Goal: Task Accomplishment & Management: Manage account settings

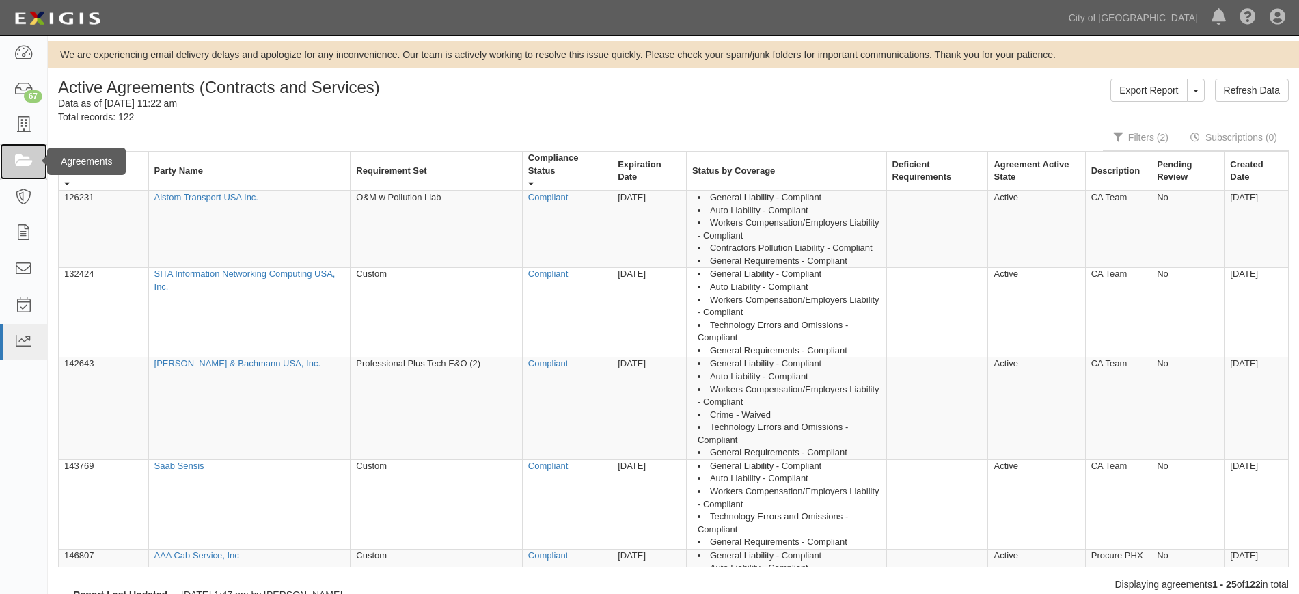
click at [29, 156] on icon at bounding box center [23, 162] width 19 height 16
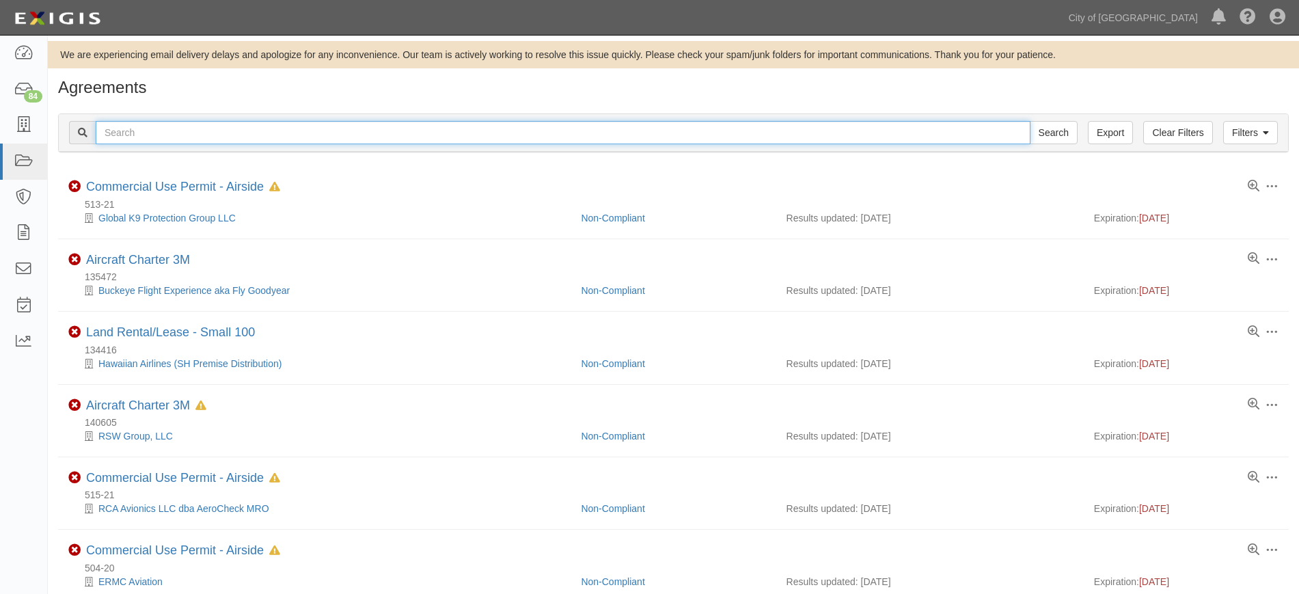
click at [492, 139] on input "text" at bounding box center [563, 132] width 935 height 23
click at [705, 133] on input "text" at bounding box center [563, 132] width 935 height 23
type input "159760"
click at [1030, 121] on input "Search" at bounding box center [1054, 132] width 48 height 23
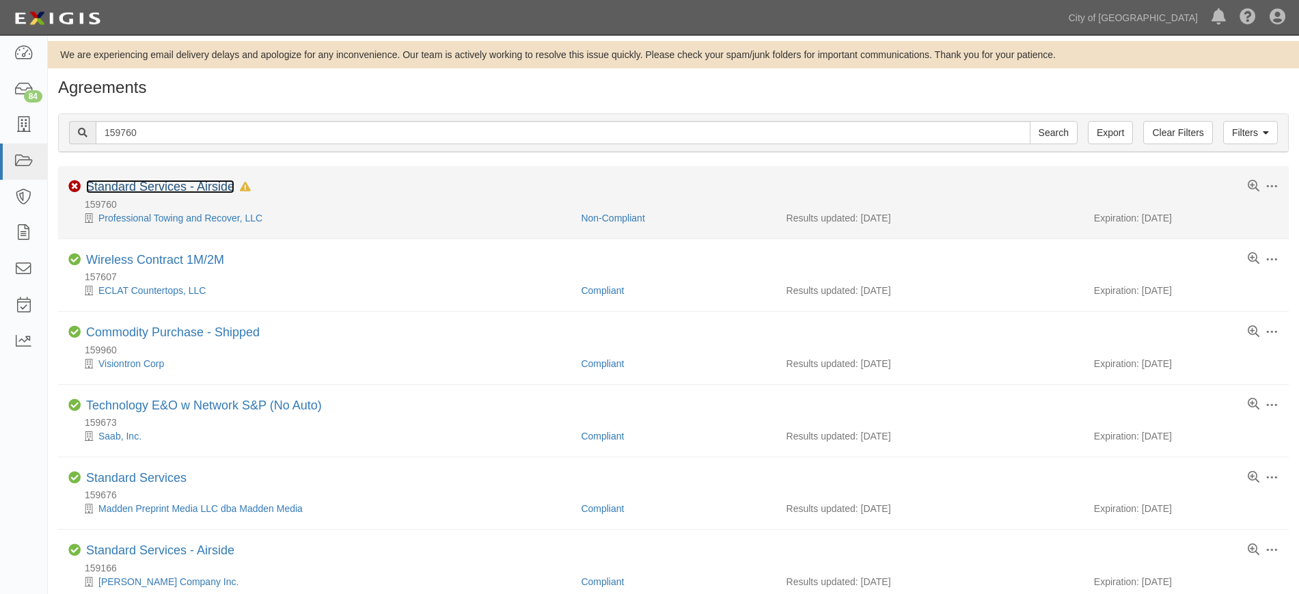
click at [202, 189] on link "Standard Services - Airside" at bounding box center [160, 187] width 148 height 14
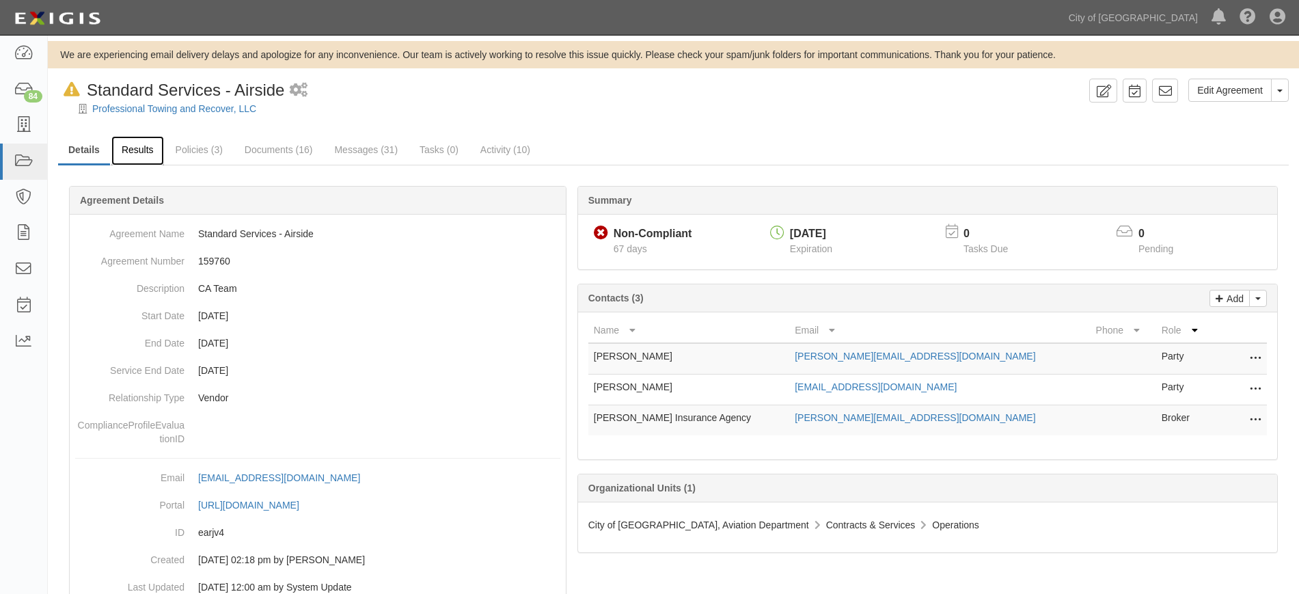
click at [152, 151] on link "Results" at bounding box center [137, 150] width 53 height 29
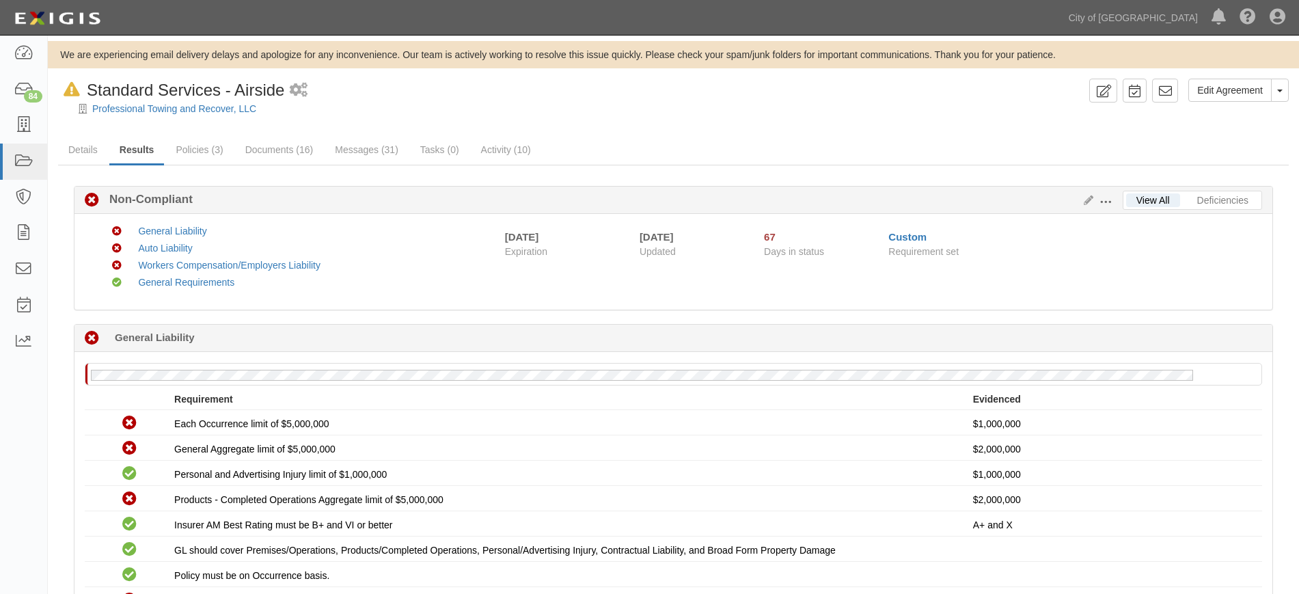
click at [1101, 202] on span at bounding box center [1106, 202] width 12 height 12
click at [1136, 198] on link "Edit Requirements" at bounding box center [1169, 199] width 108 height 25
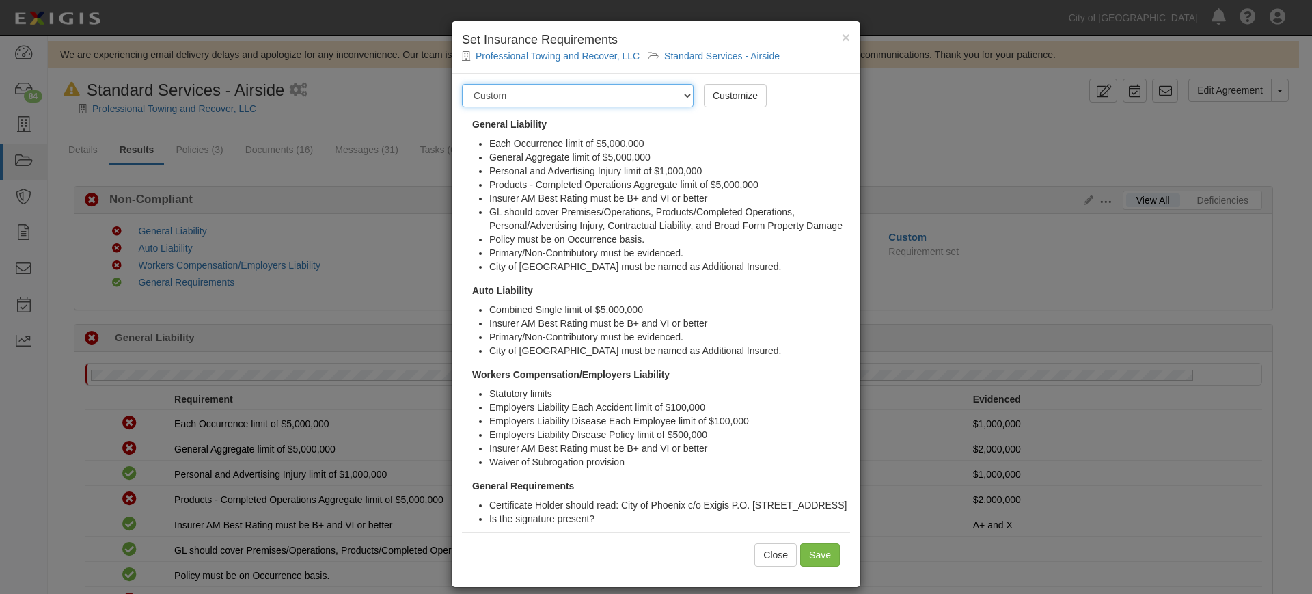
click at [662, 98] on select "-- Select requirement set -- Aircraft Charter 10M Aircraft Charter 3M Aircraft …" at bounding box center [578, 95] width 232 height 23
select select "37374"
click at [462, 84] on select "-- Select requirement set -- Aircraft Charter 10M Aircraft Charter 3M Aircraft …" at bounding box center [578, 95] width 232 height 23
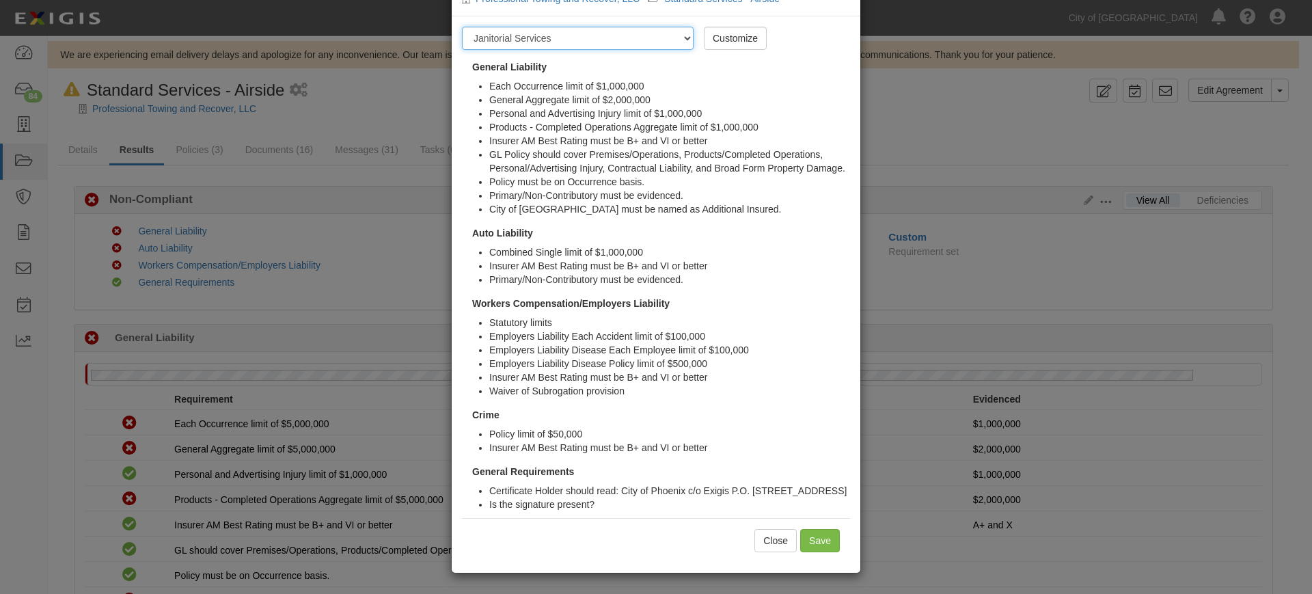
scroll to position [62, 0]
click at [819, 544] on input "Save" at bounding box center [820, 540] width 40 height 23
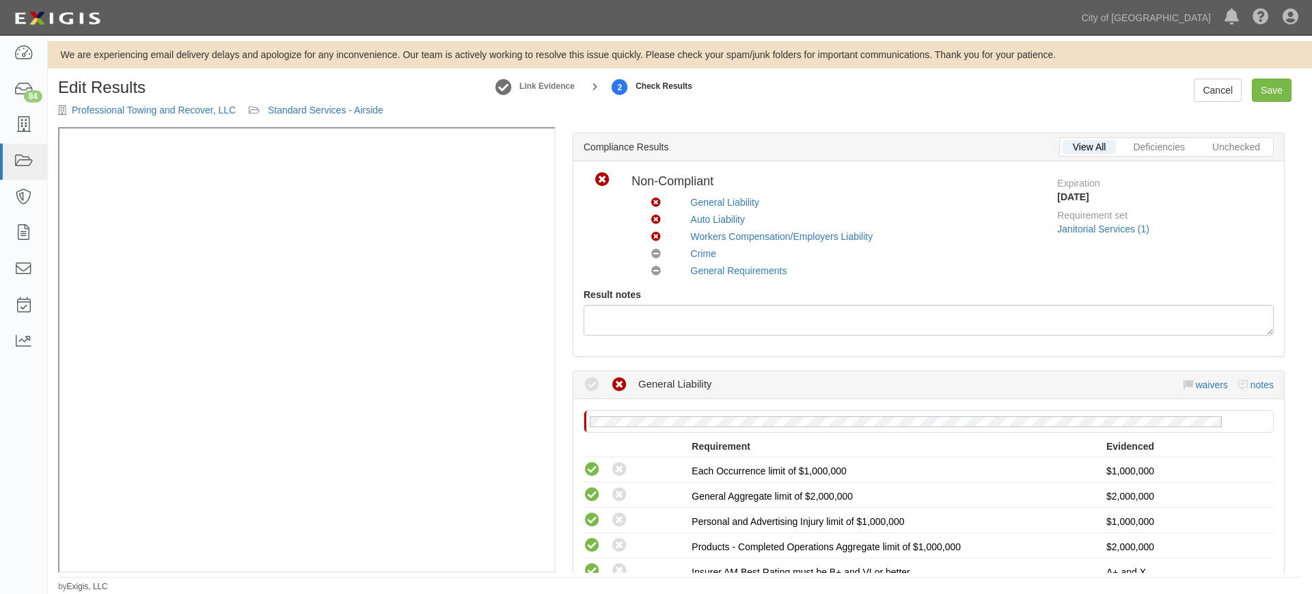
scroll to position [27, 0]
click at [1262, 86] on link "Save" at bounding box center [1272, 90] width 40 height 23
radio input "true"
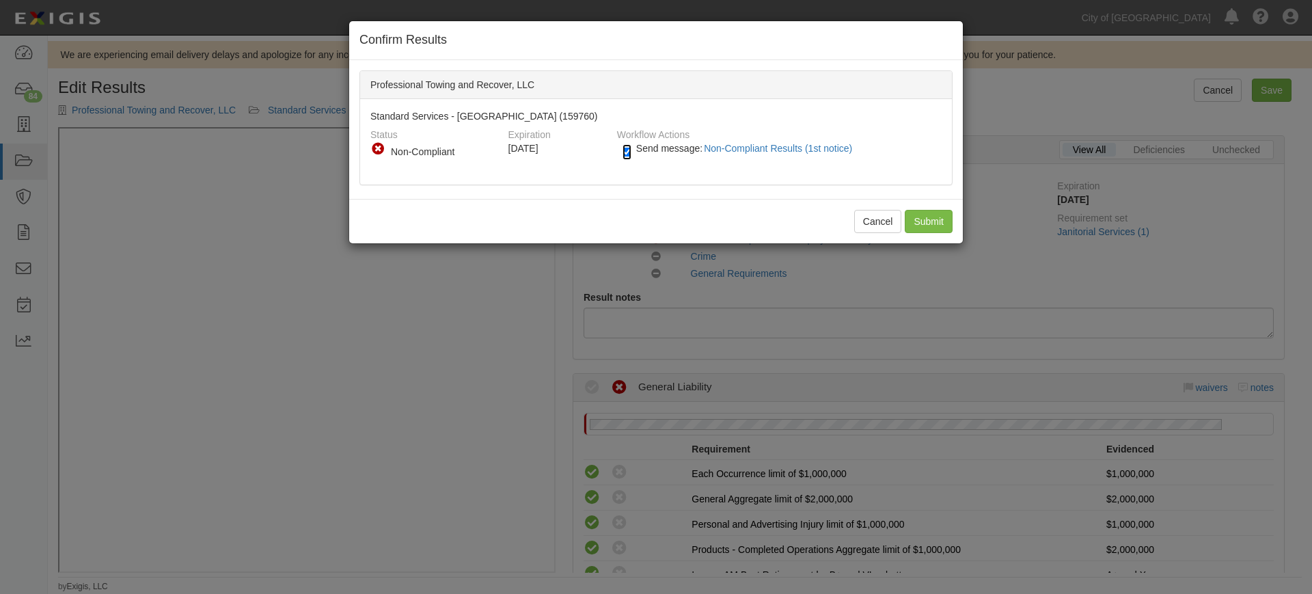
click at [627, 157] on input "Send message: Non-Compliant Results (1st notice)" at bounding box center [627, 152] width 9 height 16
checkbox input "false"
click at [925, 213] on input "Submit" at bounding box center [929, 221] width 48 height 23
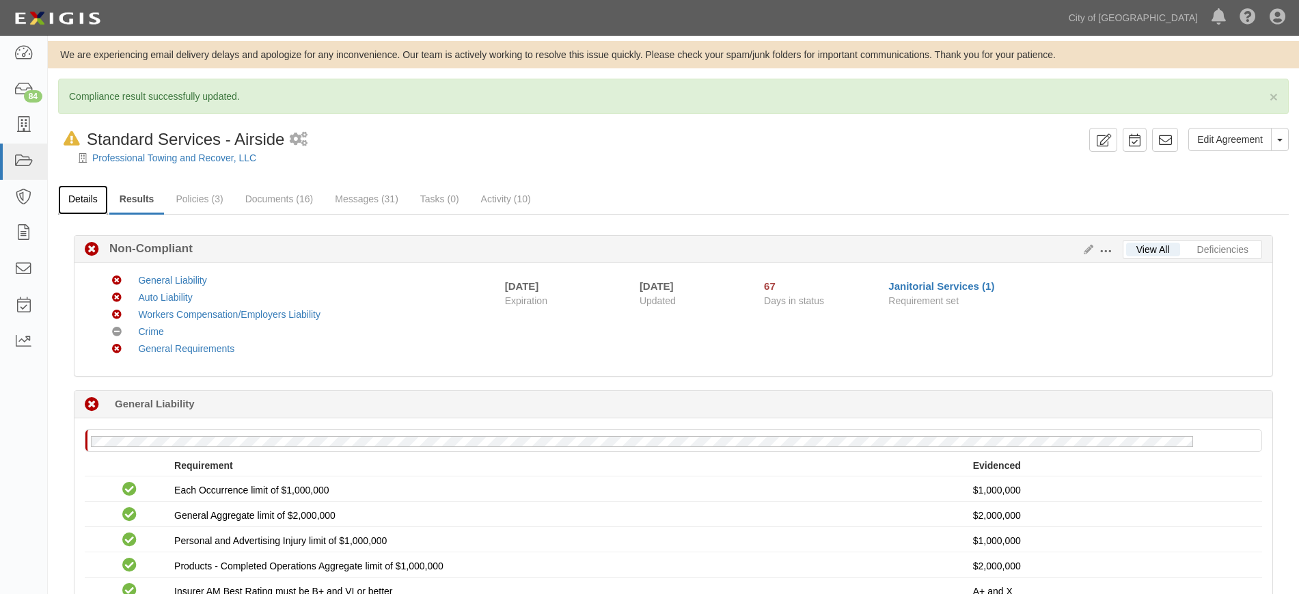
click at [87, 193] on link "Details" at bounding box center [83, 199] width 50 height 29
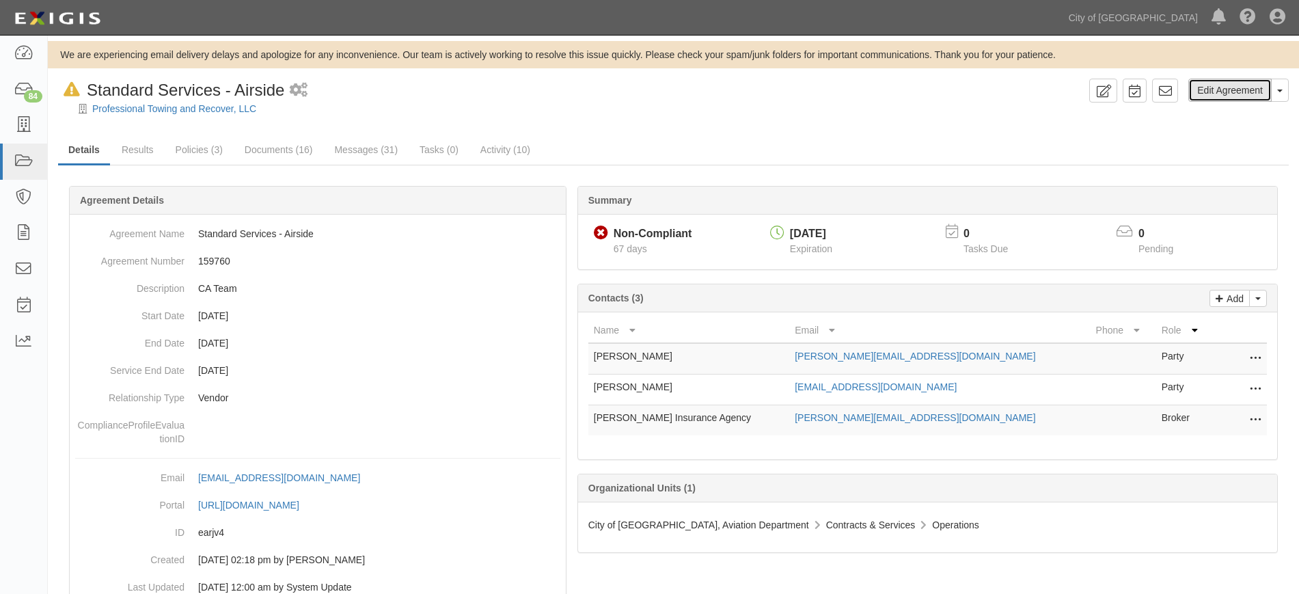
click at [1229, 96] on link "Edit Agreement" at bounding box center [1229, 90] width 83 height 23
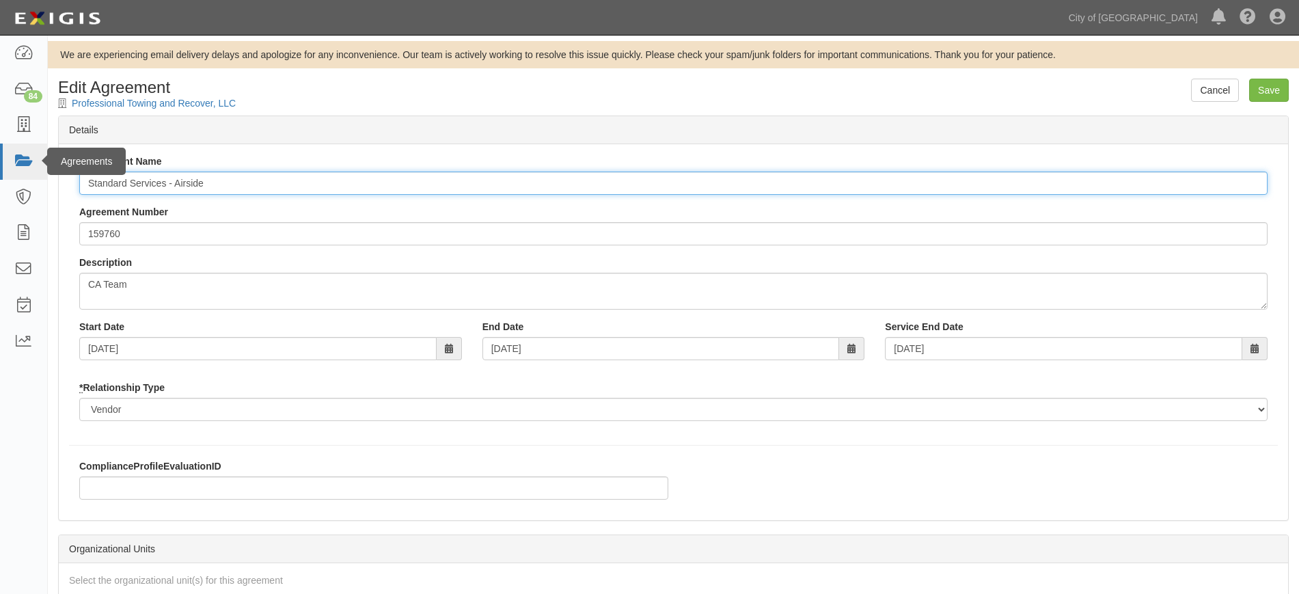
drag, startPoint x: 212, startPoint y: 183, endPoint x: 25, endPoint y: 166, distance: 188.0
click at [25, 166] on body "Toggle navigation Dashboard 84 Inbox Parties Agreements Coverages Documents Mes…" at bounding box center [649, 478] width 1299 height 956
type input "N"
type input "H"
type input "Janitorial Services"
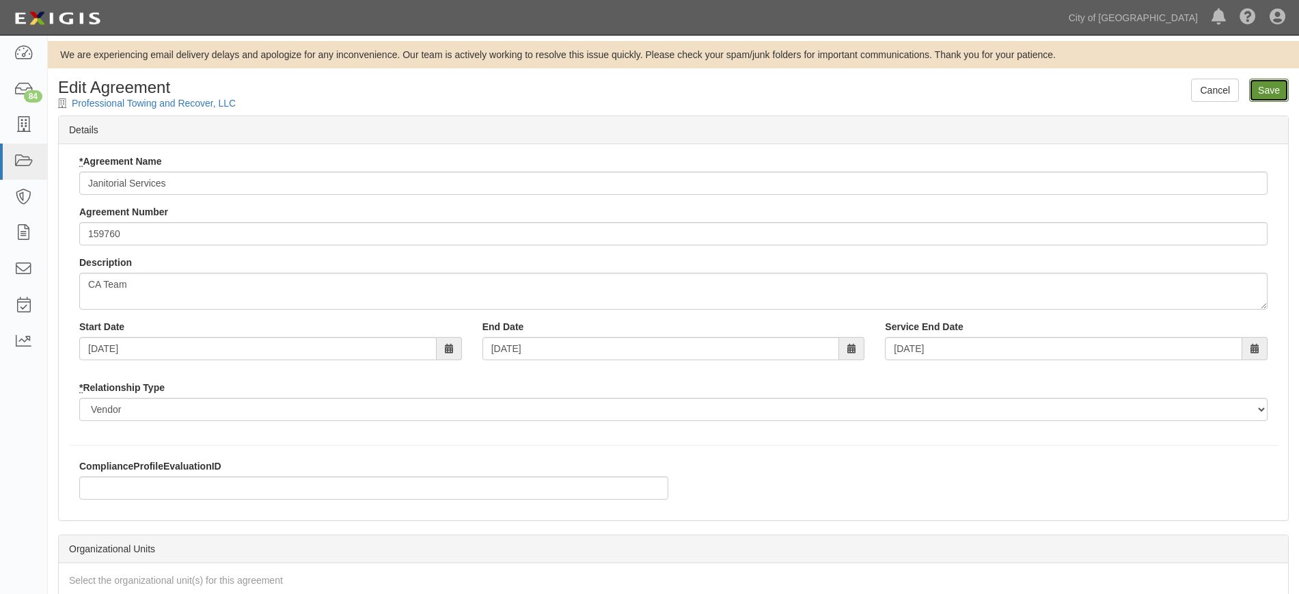
click at [1260, 92] on input "Save" at bounding box center [1269, 90] width 40 height 23
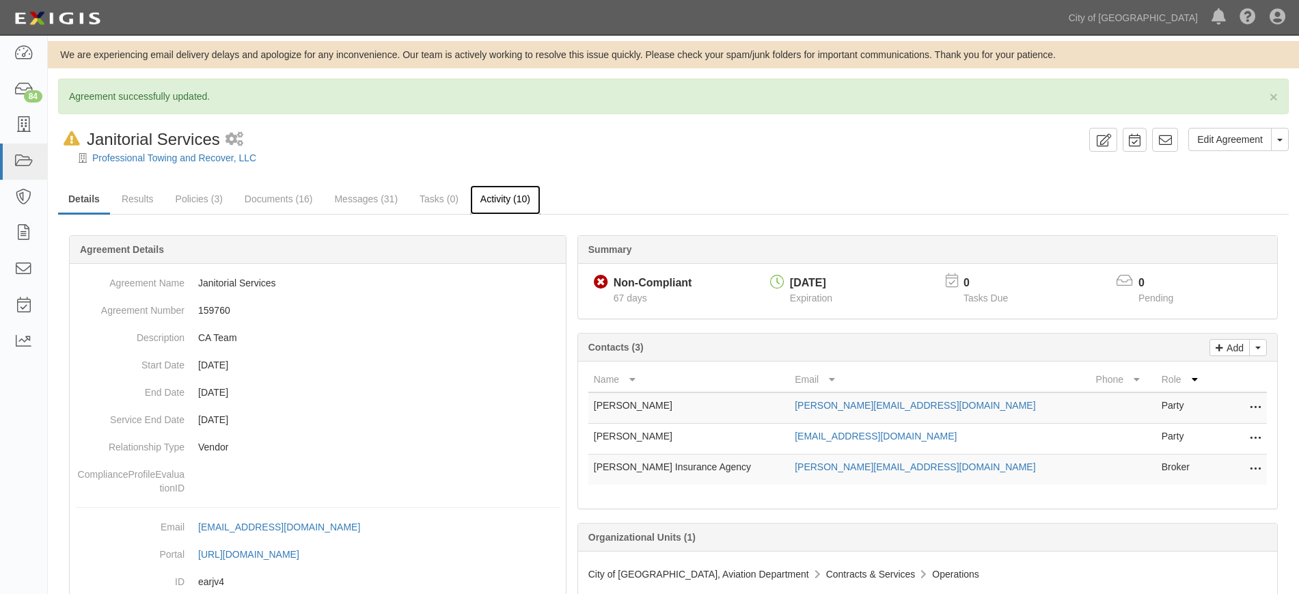
click at [503, 204] on link "Activity (10)" at bounding box center [505, 199] width 70 height 29
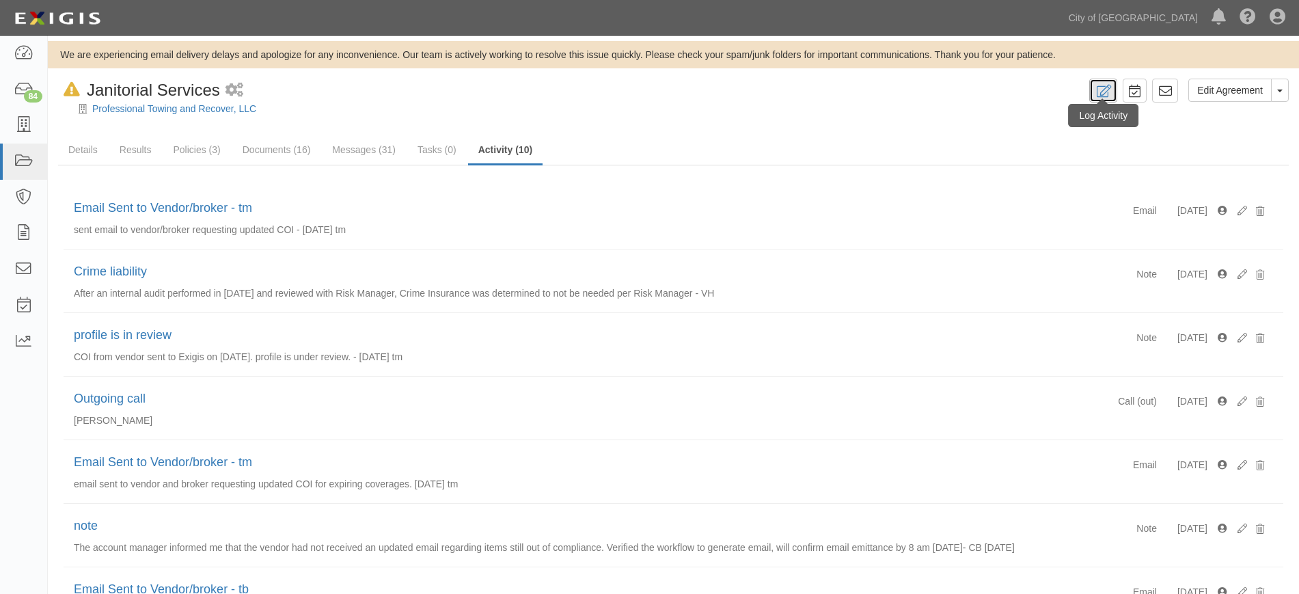
click at [1102, 94] on icon at bounding box center [1103, 91] width 16 height 13
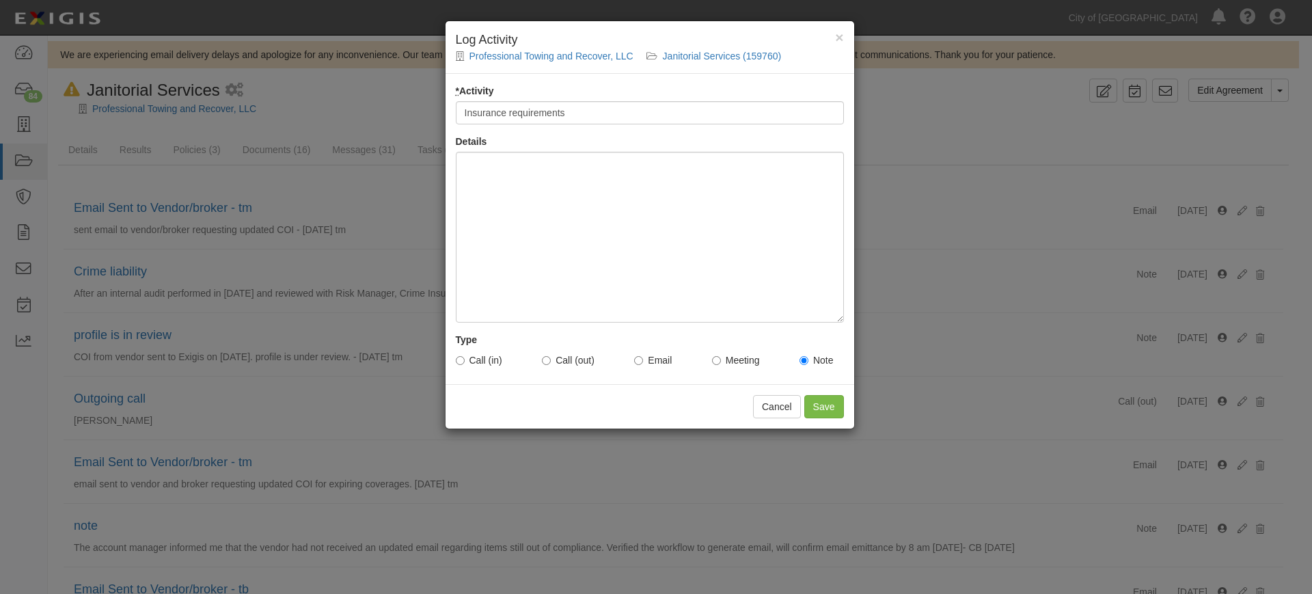
type input "Insurance requirements"
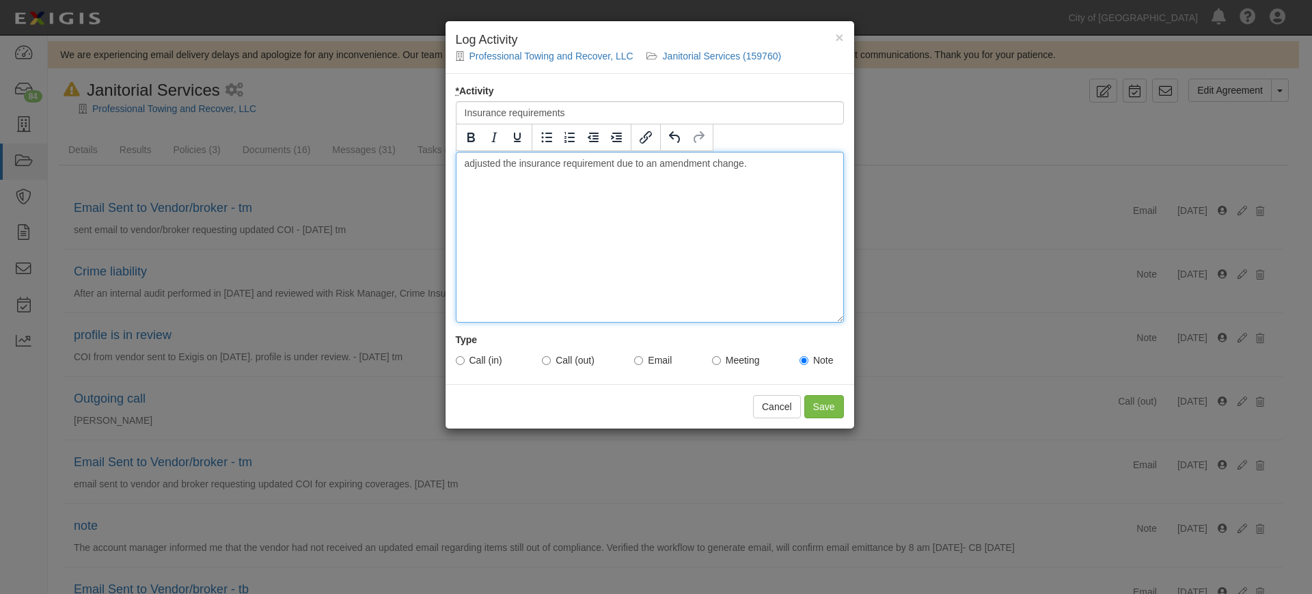
click at [778, 159] on div "adjusted the insurance requirement due to an amendment change." at bounding box center [650, 237] width 388 height 171
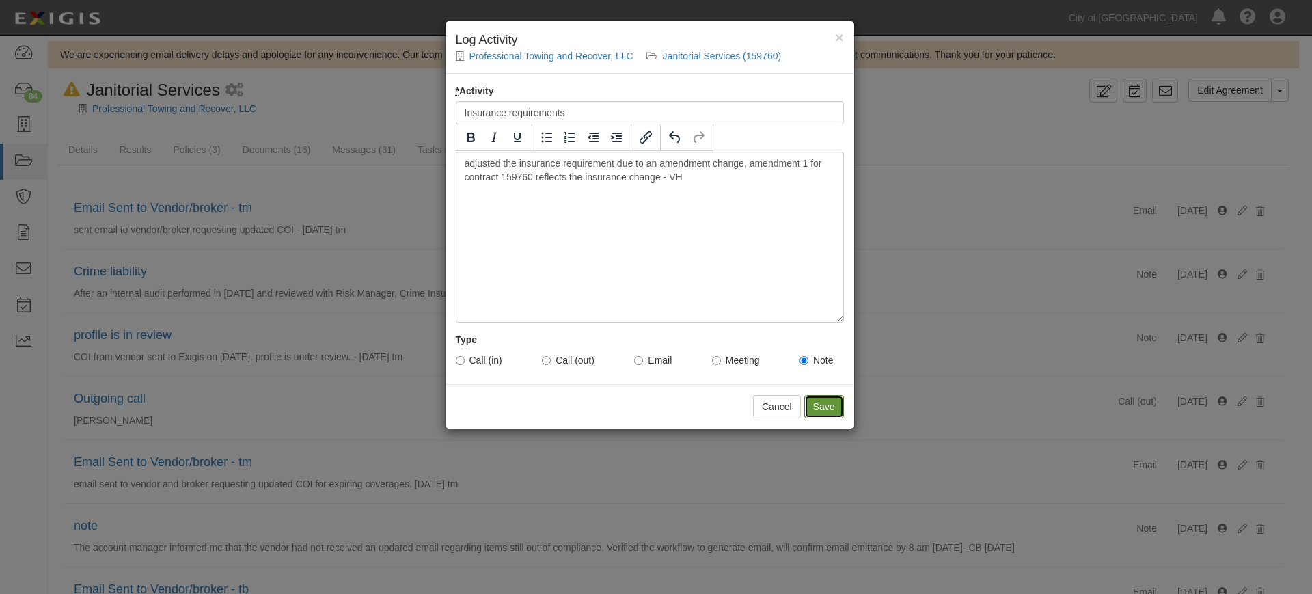
click at [824, 405] on input "Save" at bounding box center [824, 406] width 40 height 23
